Goal: Task Accomplishment & Management: Use online tool/utility

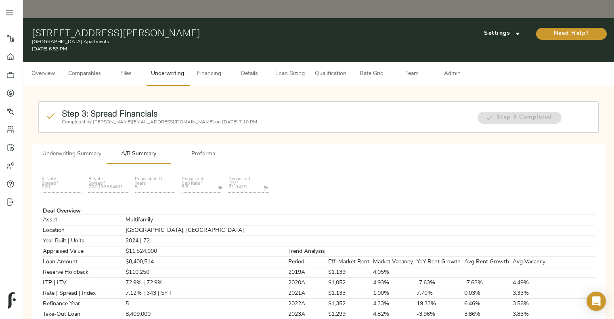
scroll to position [8, 0]
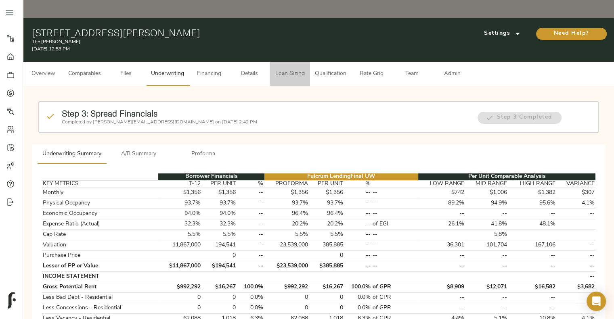
click at [284, 69] on span "Loan Sizing" at bounding box center [290, 74] width 31 height 10
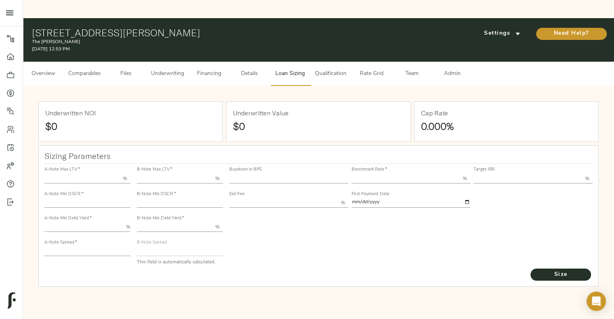
type input "55.000"
type input "1.4"
type input "10.00"
type input "220"
type input "80.000"
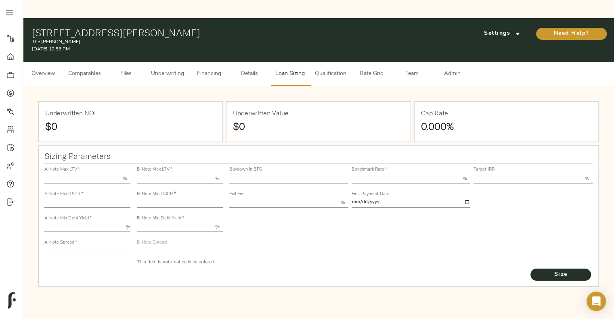
type input "1.005"
type input "2.00"
type input "542.1620662783075"
type input "53"
type input "3.75"
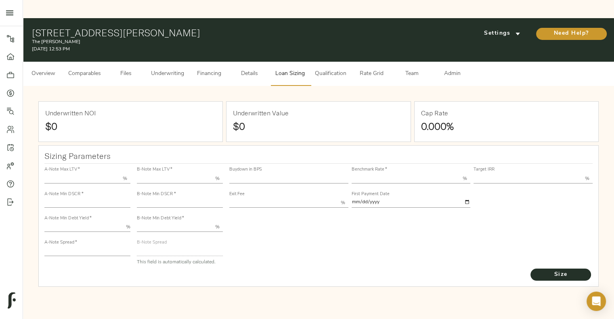
type input "13.00"
type input "1.00"
type input "[DATE]"
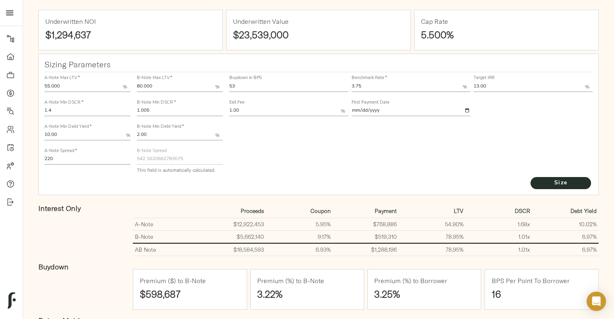
scroll to position [76, 0]
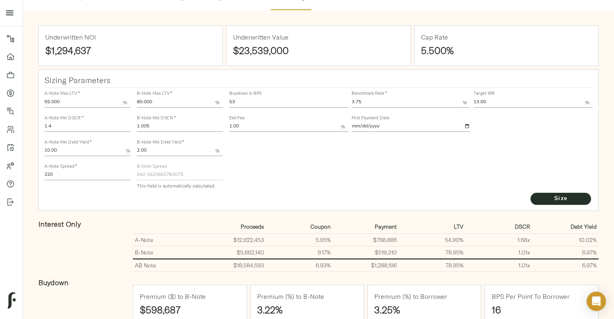
click at [197, 122] on input "1.005" at bounding box center [180, 127] width 86 height 10
type input "1.02"
click at [383, 157] on span "Size" at bounding box center [561, 199] width 44 height 10
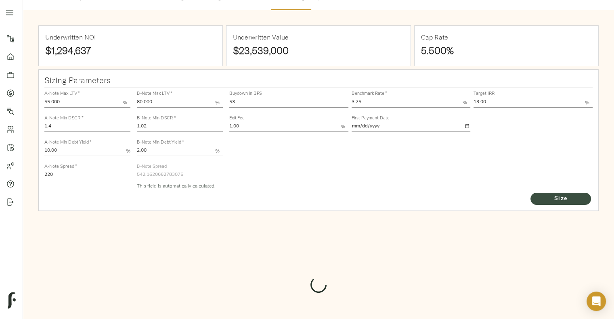
type input "534.832160494456"
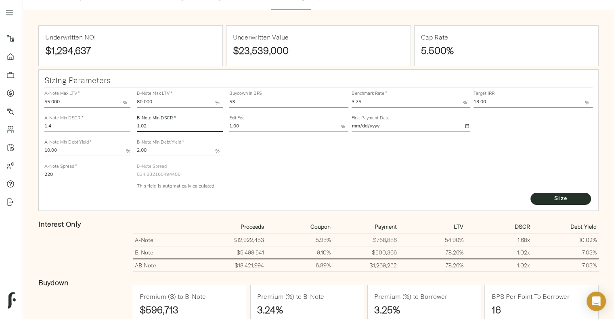
click at [185, 122] on input "1.02" at bounding box center [180, 127] width 86 height 10
type input "1.03"
click at [383, 157] on span "Size" at bounding box center [561, 199] width 44 height 10
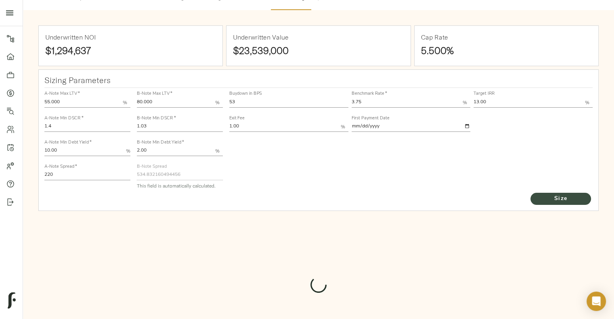
type input "529.818154529482"
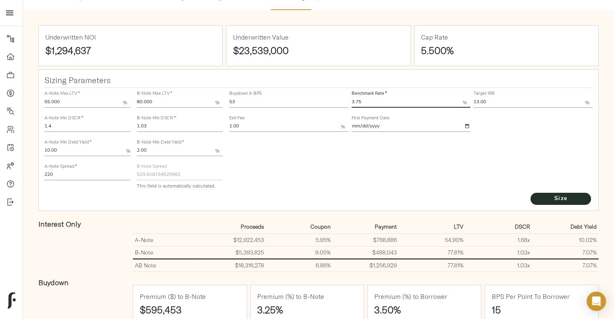
click at [369, 98] on input "3.75" at bounding box center [407, 103] width 111 height 10
type input "3.69"
click at [383, 157] on span "Size" at bounding box center [561, 199] width 44 height 10
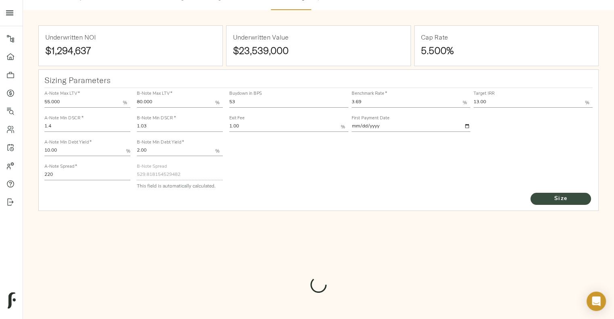
type input "532.5985547592859"
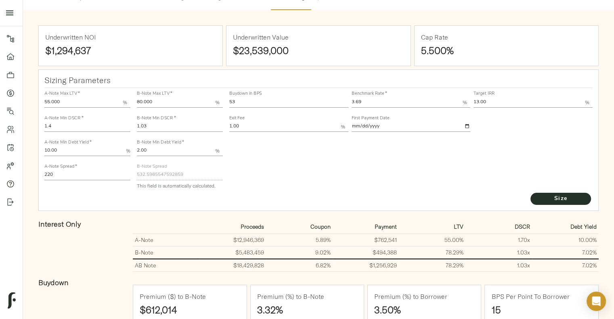
click at [181, 116] on div "B-Note Min DSCR   * 1.03" at bounding box center [180, 124] width 86 height 16
click at [182, 122] on input "1.03" at bounding box center [180, 127] width 86 height 10
type input "1.035"
click at [383, 157] on button "Size" at bounding box center [561, 199] width 61 height 12
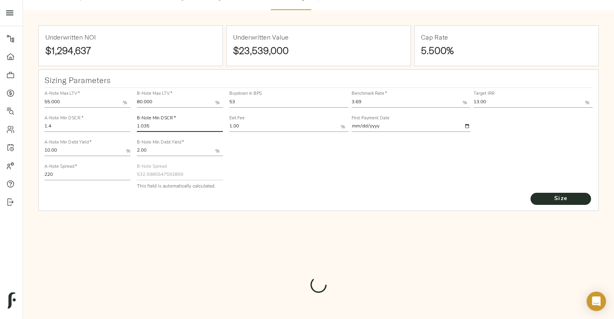
type input "530.1072128208025"
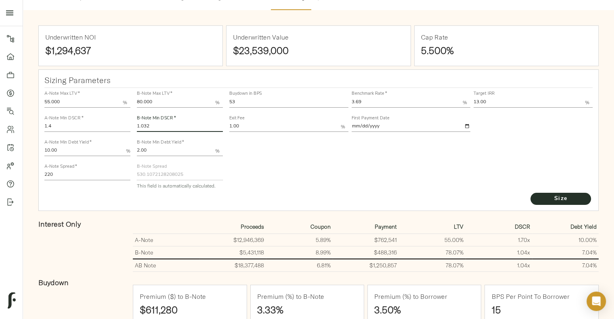
type input "1.032"
click at [383, 157] on button "Size" at bounding box center [561, 199] width 61 height 12
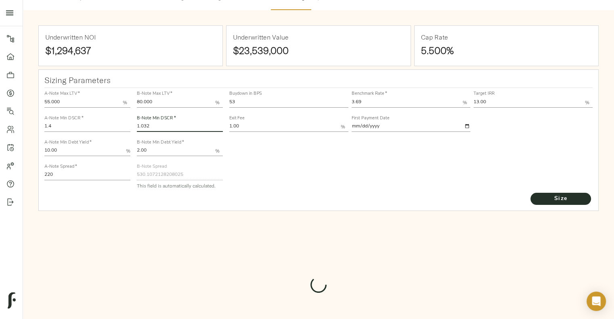
type input "531.605065867945"
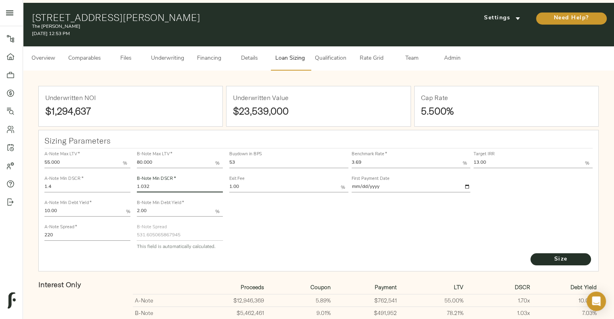
scroll to position [14, 0]
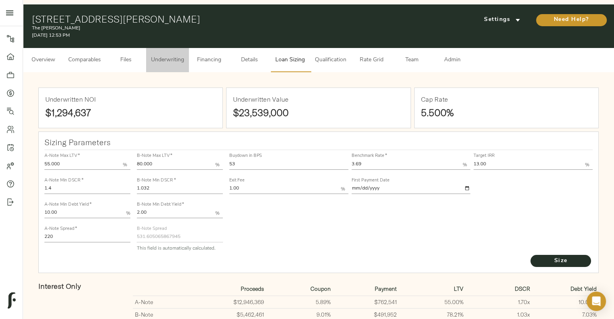
click at [172, 48] on button "Underwriting" at bounding box center [167, 60] width 43 height 24
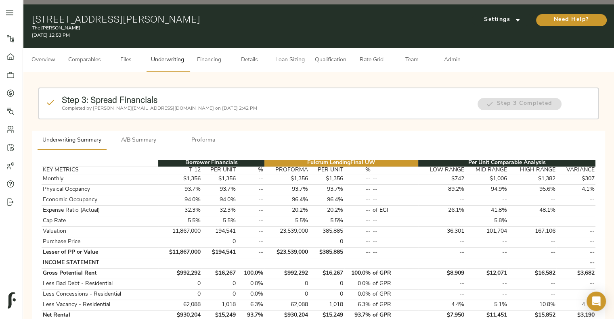
click at [143, 136] on span "A/B Summary" at bounding box center [138, 141] width 55 height 10
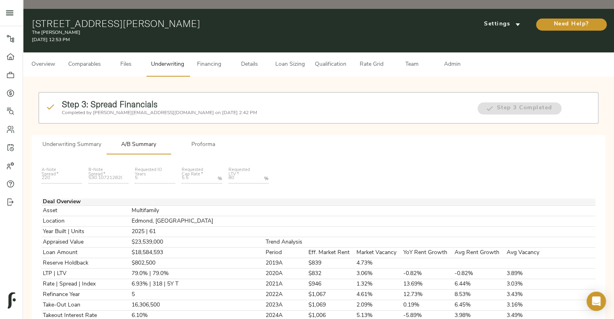
scroll to position [5, 0]
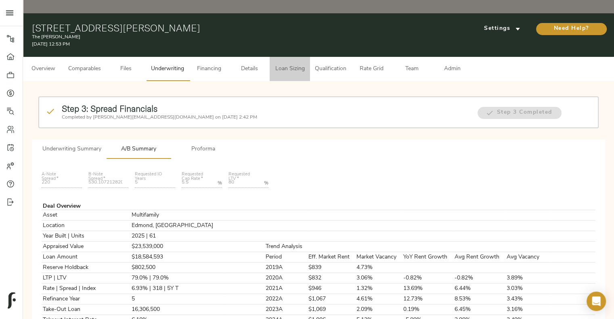
click at [284, 64] on span "Loan Sizing" at bounding box center [290, 69] width 31 height 10
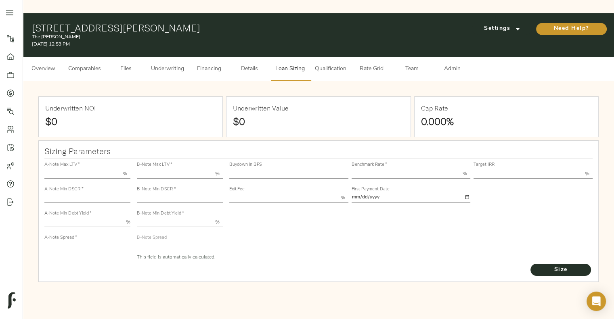
type input "55.000"
type input "1.4"
type input "10.00"
type input "220"
type input "80.000"
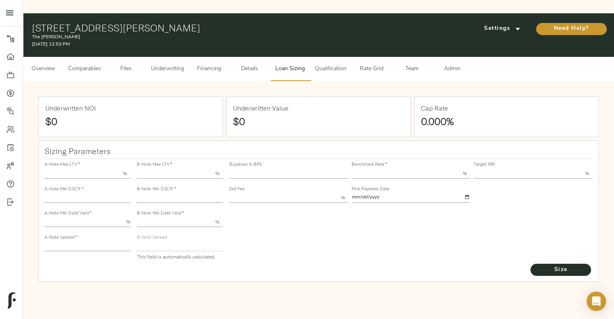
type input "1.032"
type input "2.00"
type input "531.605065867945"
type input "53"
type input "3.69"
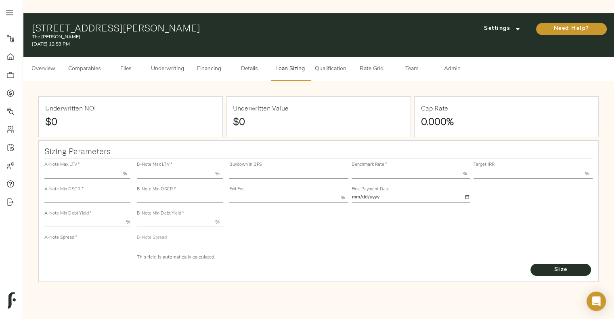
type input "13.00"
type input "1.00"
type input "[DATE]"
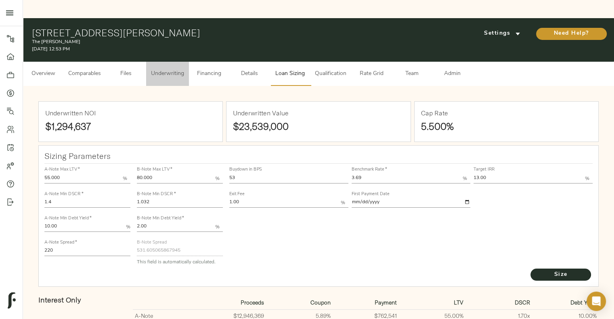
click at [181, 62] on button "Underwriting" at bounding box center [167, 74] width 43 height 24
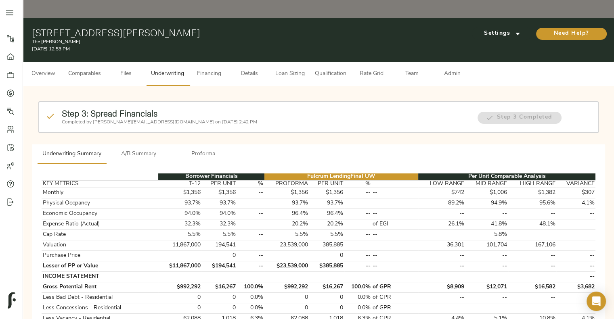
drag, startPoint x: 142, startPoint y: 149, endPoint x: 149, endPoint y: 135, distance: 15.2
click at [149, 149] on span "A/B Summary" at bounding box center [138, 154] width 55 height 10
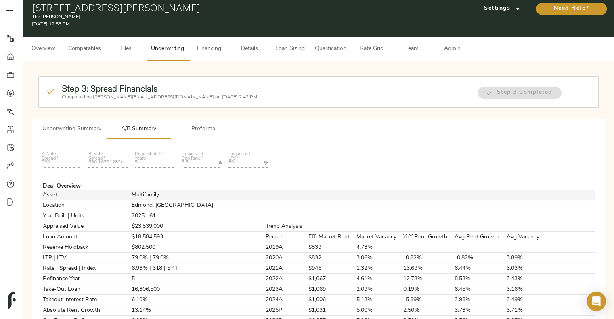
scroll to position [14, 0]
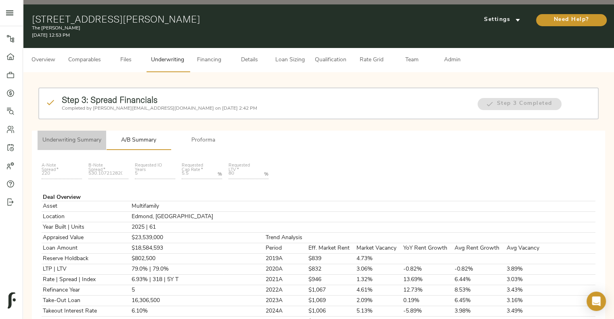
click at [61, 136] on span "Underwriting Summary" at bounding box center [71, 141] width 59 height 10
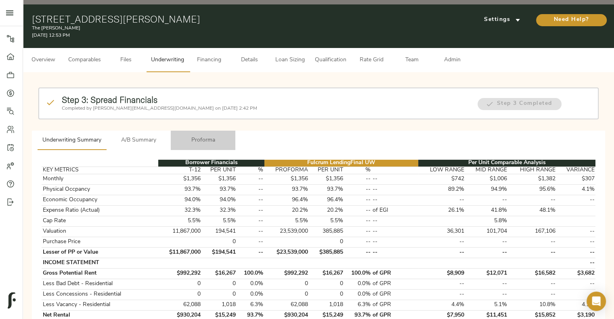
click at [200, 136] on span "Proforma" at bounding box center [203, 141] width 55 height 10
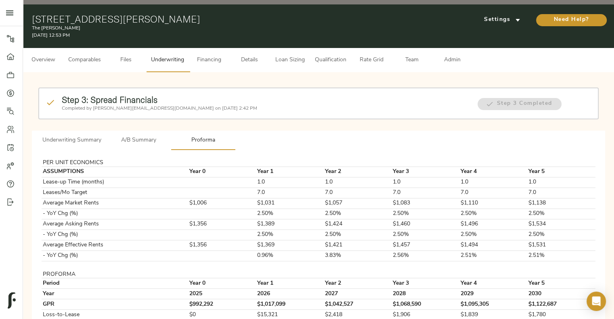
scroll to position [0, 0]
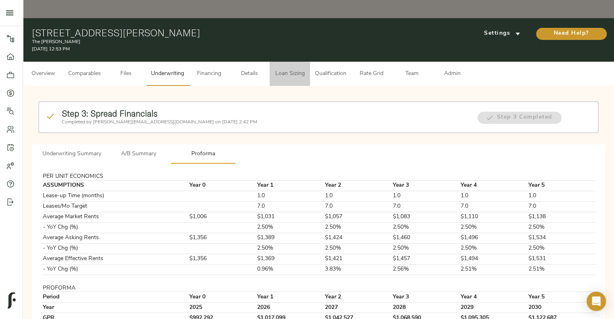
click at [295, 69] on span "Loan Sizing" at bounding box center [290, 74] width 31 height 10
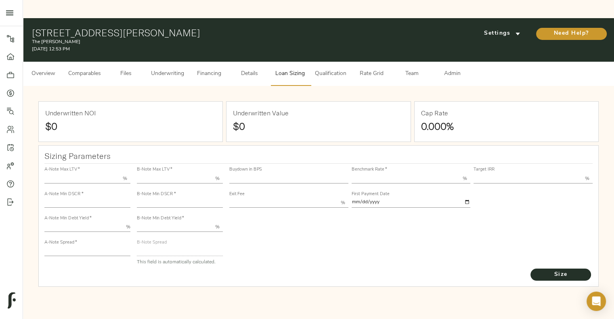
type input "55.000"
type input "1.4"
type input "10.00"
type input "220"
type input "80.000"
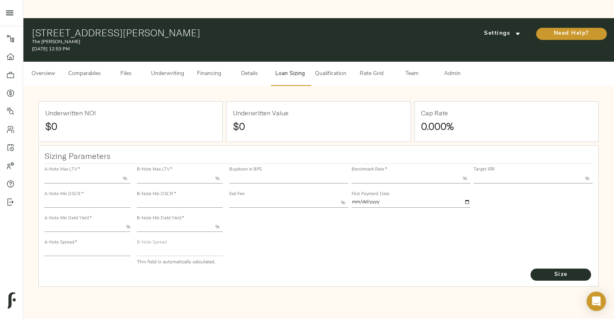
type input "1.032"
type input "2.00"
type input "531.605065867945"
type input "53"
type input "3.69"
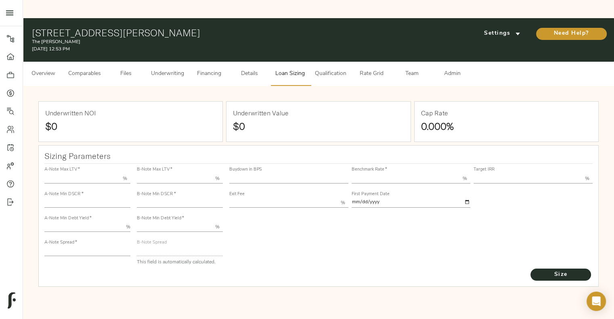
type input "13.00"
type input "1.00"
type input "[DATE]"
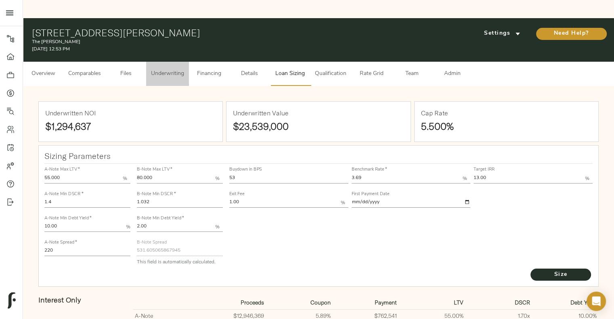
click at [173, 69] on span "Underwriting" at bounding box center [167, 74] width 33 height 10
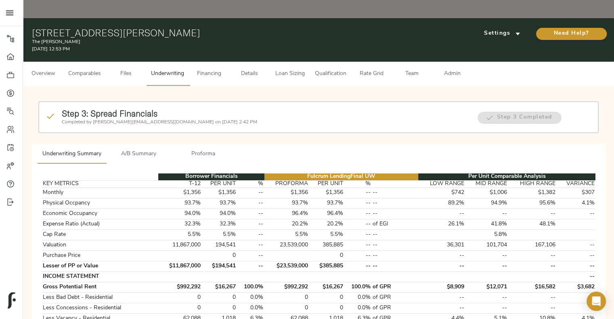
click at [303, 69] on span "Loan Sizing" at bounding box center [290, 74] width 31 height 10
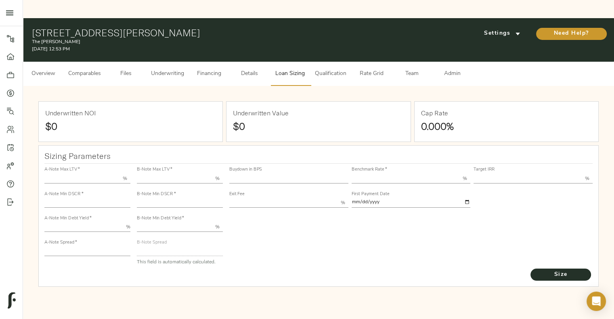
type input "55.000"
type input "1.4"
type input "10.00"
type input "220"
type input "80.000"
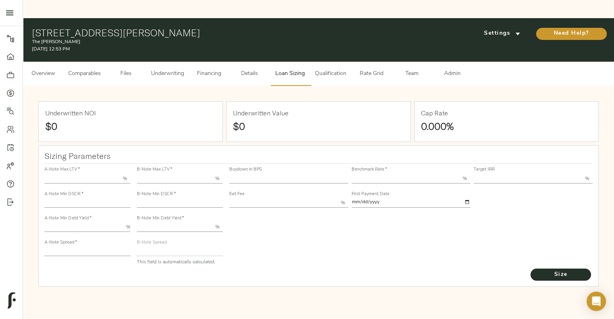
type input "1.032"
type input "2.00"
type input "531.605065867945"
type input "53"
type input "3.69"
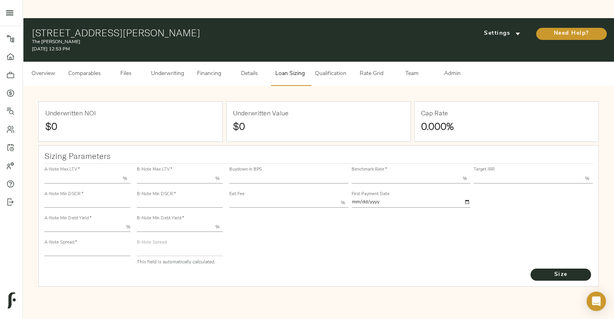
type input "13.00"
type input "1.00"
type input "[DATE]"
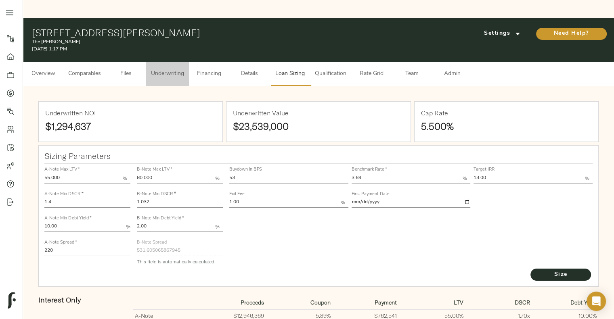
click at [170, 69] on span "Underwriting" at bounding box center [167, 74] width 33 height 10
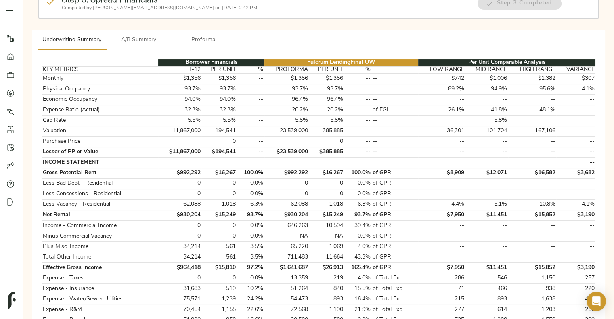
scroll to position [137, 0]
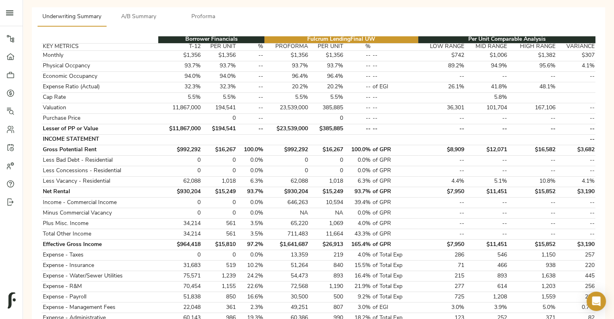
drag, startPoint x: 283, startPoint y: 121, endPoint x: 35, endPoint y: 175, distance: 254.2
click at [35, 157] on div "Borrower Financials Fulcrum Lending Final UW Per Unit Comparable Analysis KEY M…" at bounding box center [318, 317] width 573 height 581
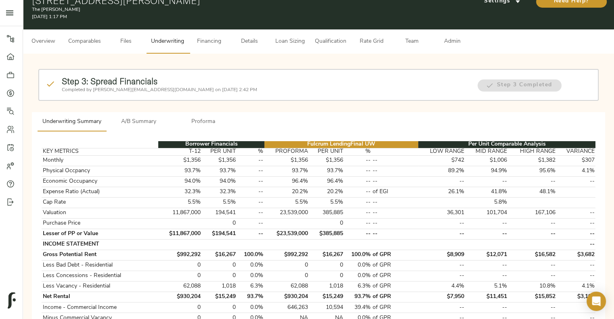
scroll to position [32, 0]
click at [295, 29] on button "Loan Sizing" at bounding box center [290, 41] width 40 height 24
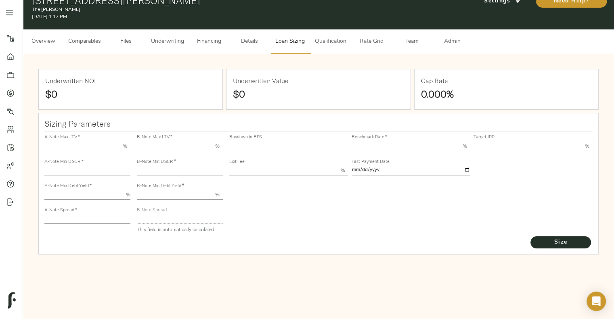
type input "55.000"
type input "1.4"
type input "10.00"
type input "220"
type input "80.000"
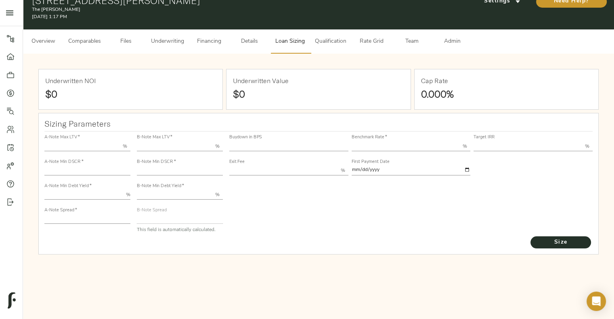
type input "1.025"
type input "2.00"
type input "538.4723750211195"
type input "53"
type input "3.70"
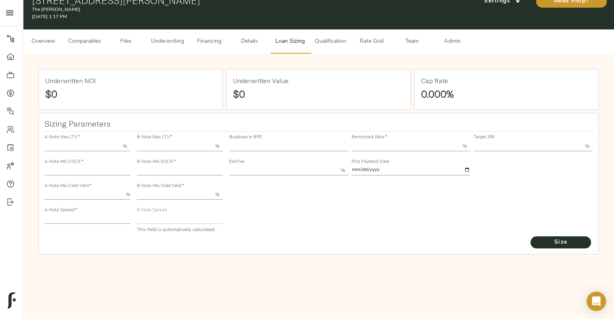
type input "13.00"
type input "1.00"
type input "[DATE]"
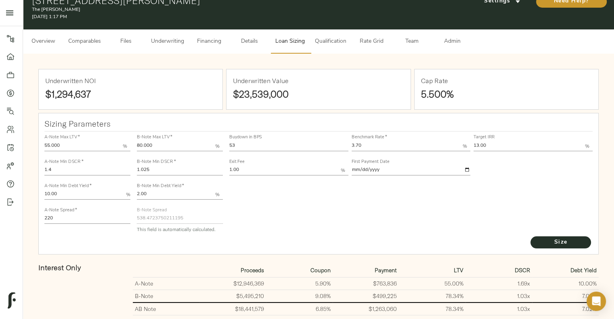
click at [383, 157] on div "Buydown in BPS 53 Benchmark Rate   * 3.70 % Target IRR 13.00 % Exit Fee 1.00 % …" at bounding box center [411, 183] width 370 height 110
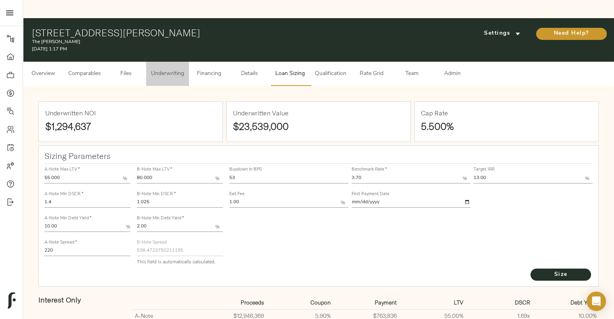
click at [168, 69] on span "Underwriting" at bounding box center [167, 74] width 33 height 10
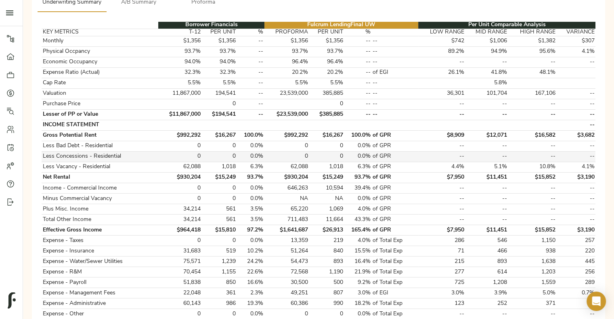
scroll to position [47, 0]
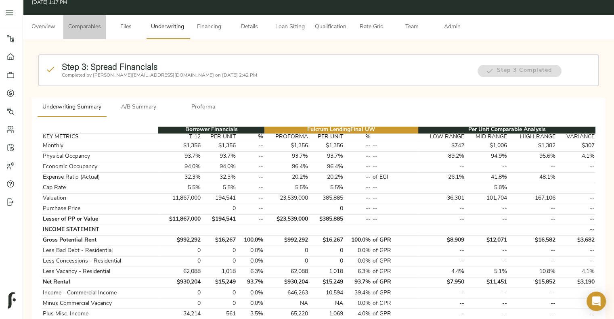
click at [86, 17] on button "Comparables" at bounding box center [84, 27] width 42 height 24
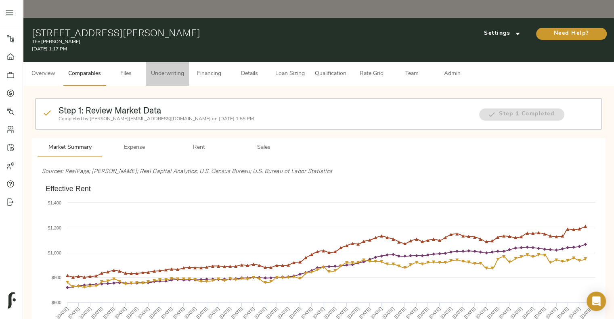
click at [183, 62] on button "Underwriting" at bounding box center [167, 74] width 43 height 24
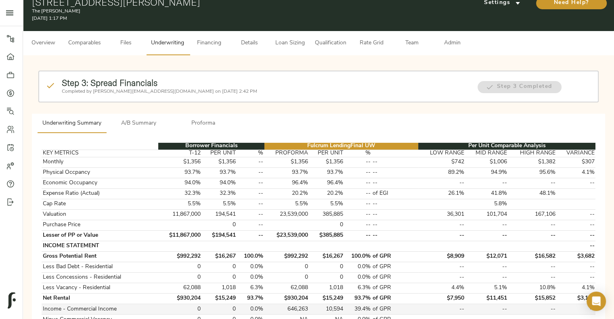
scroll to position [35, 0]
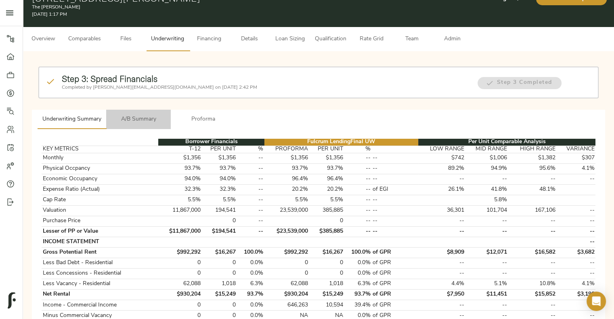
click at [146, 115] on span "A/B Summary" at bounding box center [138, 120] width 55 height 10
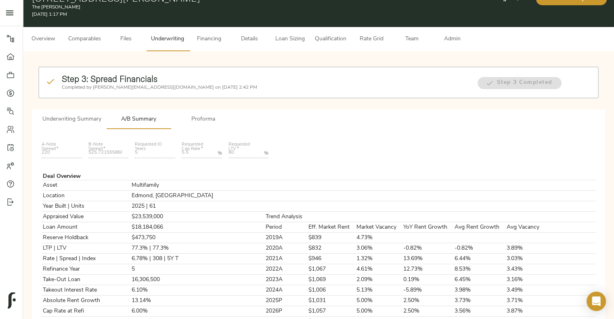
scroll to position [0, 0]
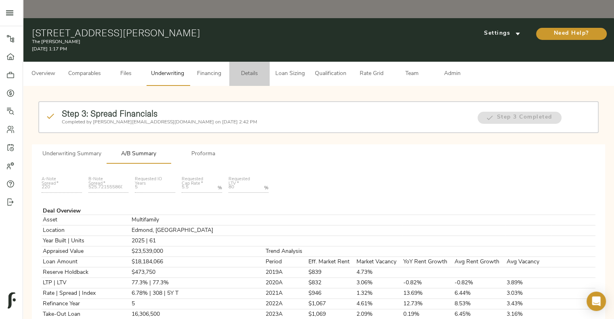
click at [246, 69] on span "Details" at bounding box center [249, 74] width 31 height 10
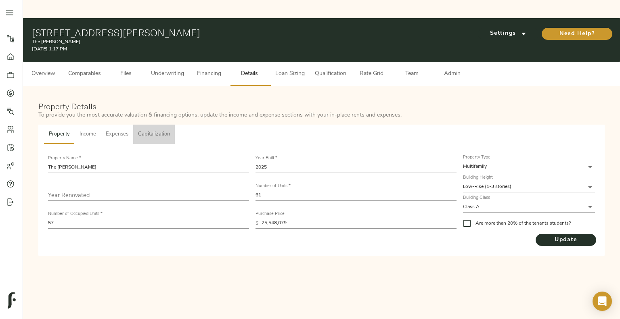
click at [146, 130] on span "Capitalization" at bounding box center [154, 134] width 32 height 9
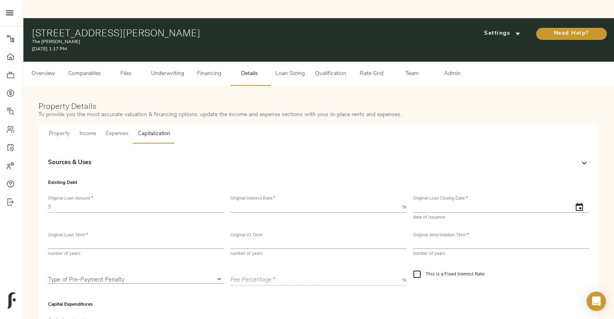
click at [138, 153] on div "Sources & Uses" at bounding box center [318, 162] width 541 height 19
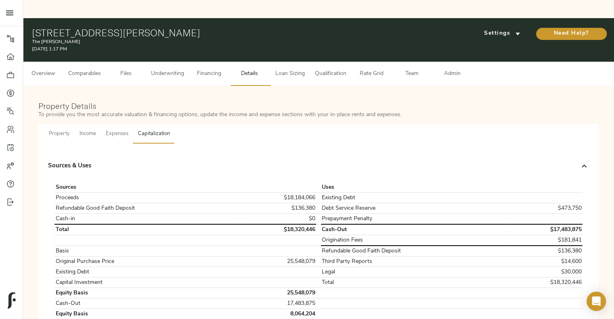
click at [138, 153] on div "Sources & Uses" at bounding box center [318, 166] width 541 height 26
